Goal: Ask a question: Seek information or help from site administrators or community

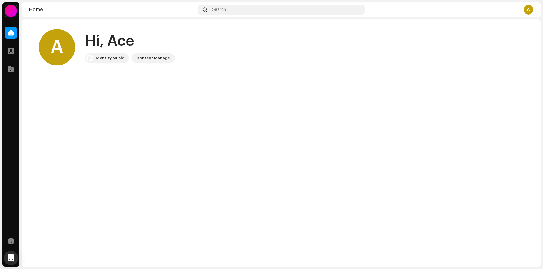
click at [146, 62] on div "Content Manage" at bounding box center [153, 58] width 43 height 10
click at [146, 59] on div "Content Manage" at bounding box center [153, 58] width 34 height 7
click at [8, 50] on span at bounding box center [11, 51] width 6 height 5
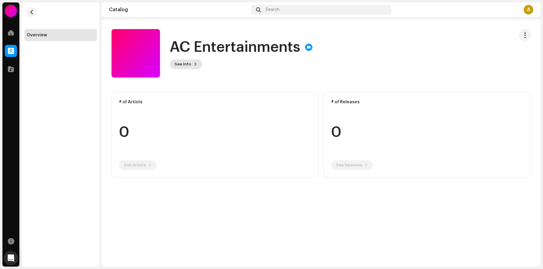
click at [194, 64] on span at bounding box center [196, 64] width 4 height 5
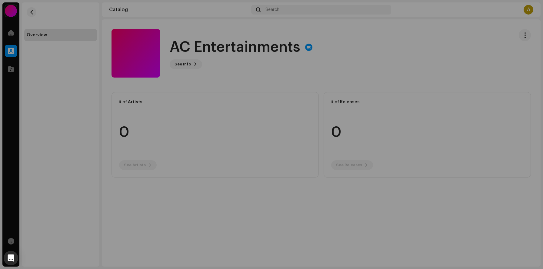
click at [401, 126] on div "AC Entertainments 414822 Description —" at bounding box center [271, 134] width 543 height 269
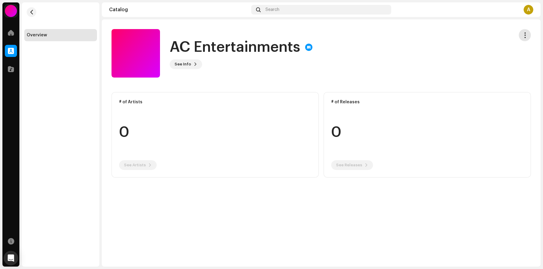
click at [521, 32] on button "button" at bounding box center [525, 35] width 12 height 12
click at [529, 10] on div "A" at bounding box center [529, 10] width 10 height 10
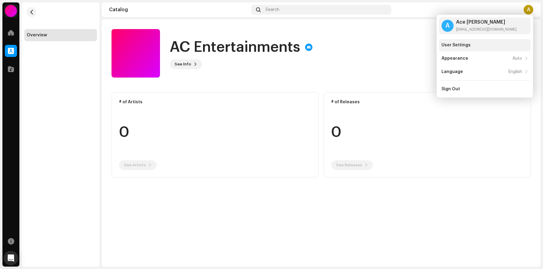
click at [506, 50] on div "User Settings" at bounding box center [485, 45] width 92 height 12
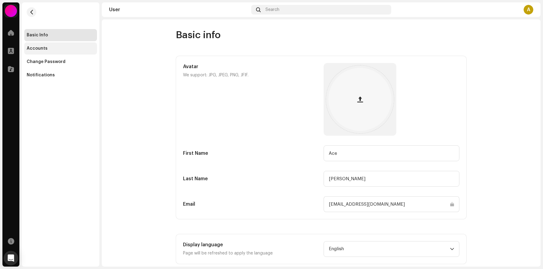
click at [60, 51] on div "Accounts" at bounding box center [60, 48] width 73 height 12
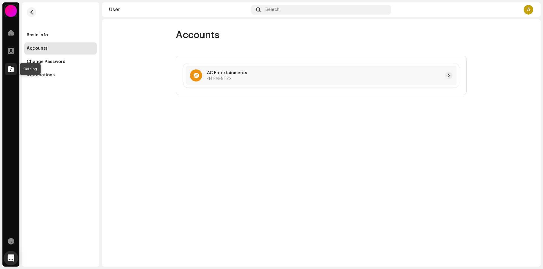
click at [15, 73] on div at bounding box center [11, 69] width 12 height 12
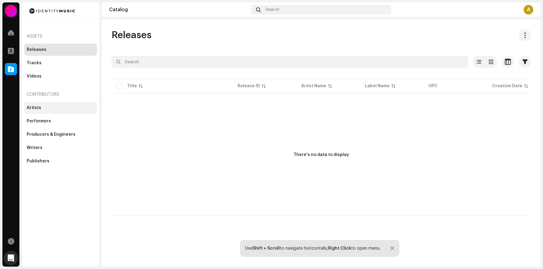
click at [45, 106] on div "Artists" at bounding box center [61, 108] width 68 height 5
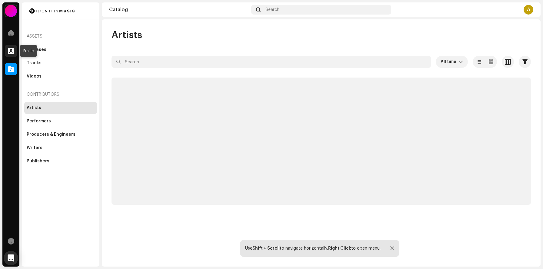
click at [7, 52] on div at bounding box center [11, 51] width 12 height 12
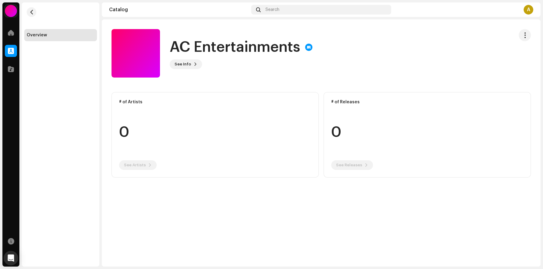
click at [11, 10] on div at bounding box center [11, 11] width 12 height 12
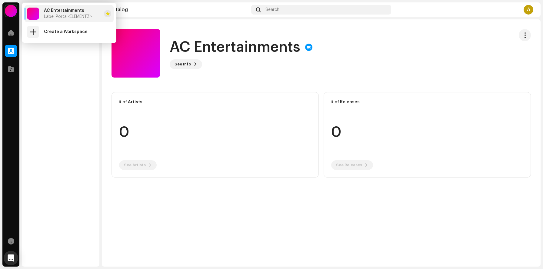
click at [56, 15] on span "Label Portal <ELEMENTZ>" at bounding box center [68, 16] width 48 height 5
click at [89, 14] on span "Label Portal <ELEMENTZ>" at bounding box center [68, 16] width 48 height 5
click at [11, 242] on span at bounding box center [11, 241] width 6 height 5
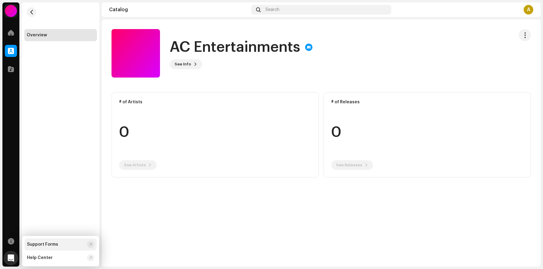
click at [37, 246] on div "Support Forms" at bounding box center [42, 244] width 31 height 5
click at [8, 257] on icon "Open Intercom Messenger" at bounding box center [10, 258] width 7 height 8
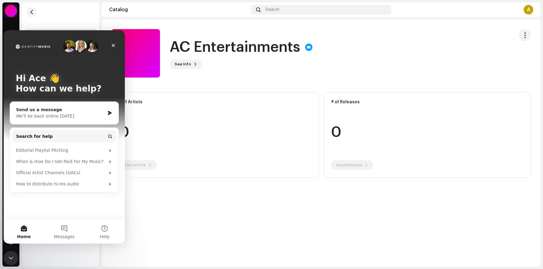
click at [70, 112] on div "Send us a message" at bounding box center [60, 110] width 89 height 6
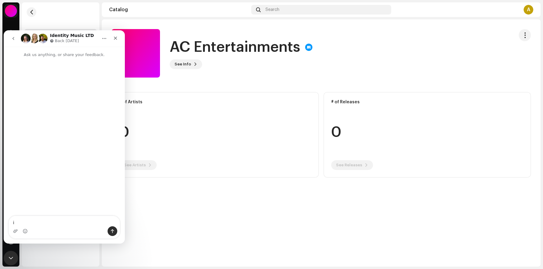
type textarea "i"
type textarea "do you provide social media verifications for your artist"
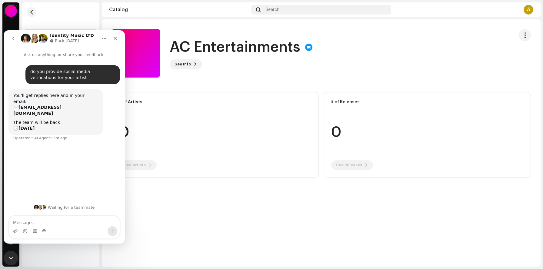
click at [219, 99] on re-o-card-data "# of Artists 0 See Artists" at bounding box center [215, 135] width 207 height 86
click at [183, 64] on span "See Info" at bounding box center [183, 64] width 17 height 12
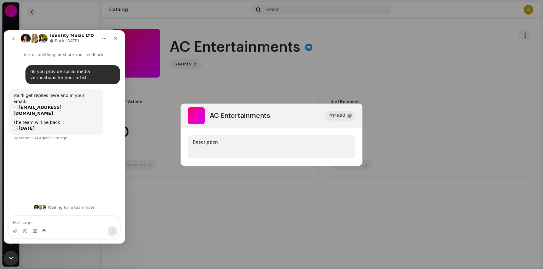
click at [249, 142] on div "Description" at bounding box center [272, 142] width 158 height 5
click at [119, 39] on div "Close" at bounding box center [115, 38] width 11 height 11
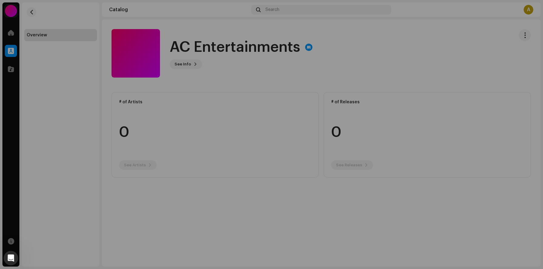
click at [304, 51] on div "AC Entertainments 414822 Description —" at bounding box center [271, 134] width 543 height 269
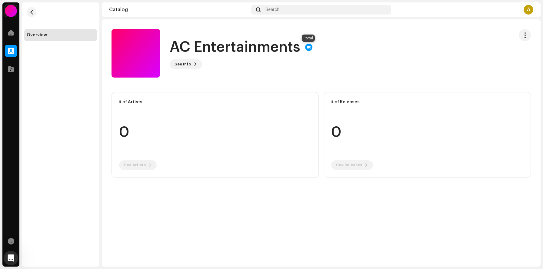
click at [308, 49] on div at bounding box center [308, 47] width 7 height 7
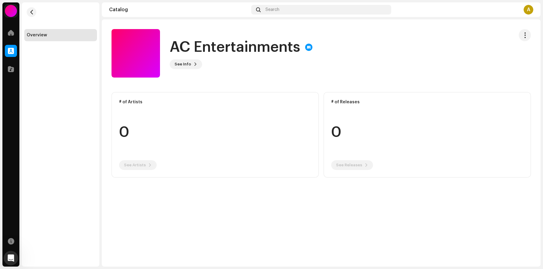
click at [308, 49] on div at bounding box center [308, 47] width 7 height 7
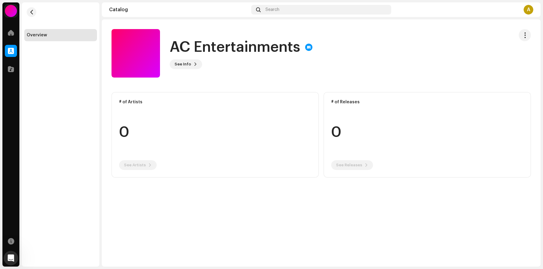
click at [308, 49] on div at bounding box center [308, 47] width 7 height 7
click at [523, 34] on span "button" at bounding box center [526, 35] width 6 height 5
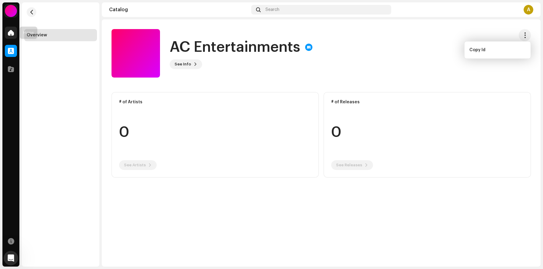
click at [8, 36] on div at bounding box center [11, 33] width 12 height 12
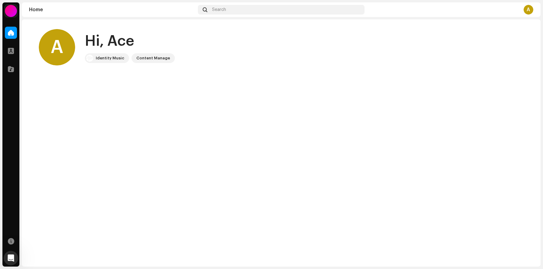
click at [142, 59] on div "Content Manage" at bounding box center [153, 58] width 34 height 7
click at [13, 245] on div at bounding box center [11, 241] width 12 height 12
click at [11, 255] on icon "Open Intercom Messenger" at bounding box center [10, 258] width 10 height 10
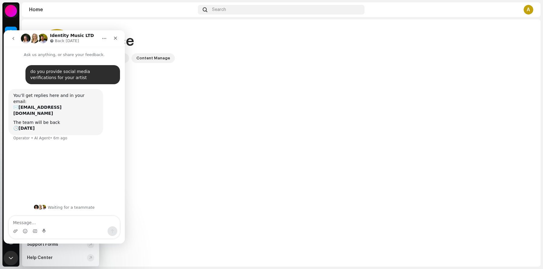
click at [130, 161] on div "A Hi, Ace Identity Music Content Manage Latest Releases See All" at bounding box center [281, 142] width 519 height 247
click at [117, 38] on icon "Close" at bounding box center [115, 38] width 5 height 5
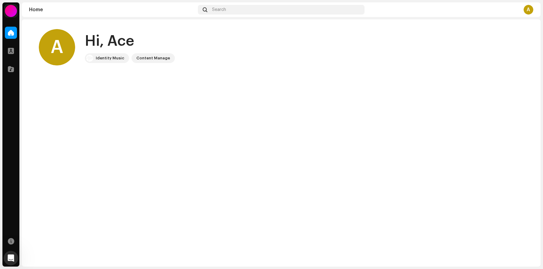
click at [14, 8] on div at bounding box center [11, 11] width 12 height 12
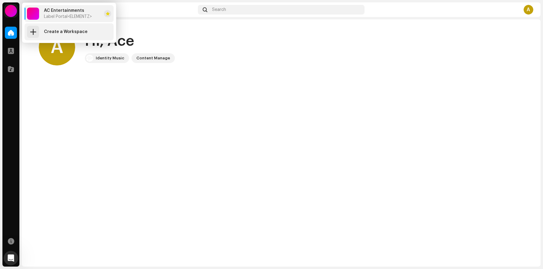
click at [48, 34] on strong "Create a Workspace" at bounding box center [66, 31] width 44 height 5
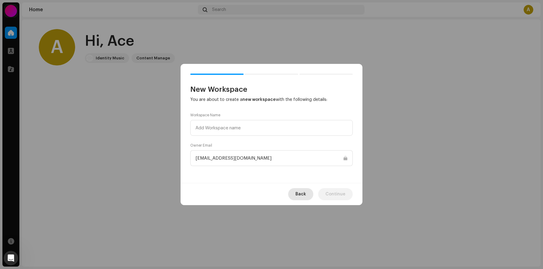
click at [303, 198] on span "Back" at bounding box center [301, 194] width 11 height 12
